Goal: Task Accomplishment & Management: Manage account settings

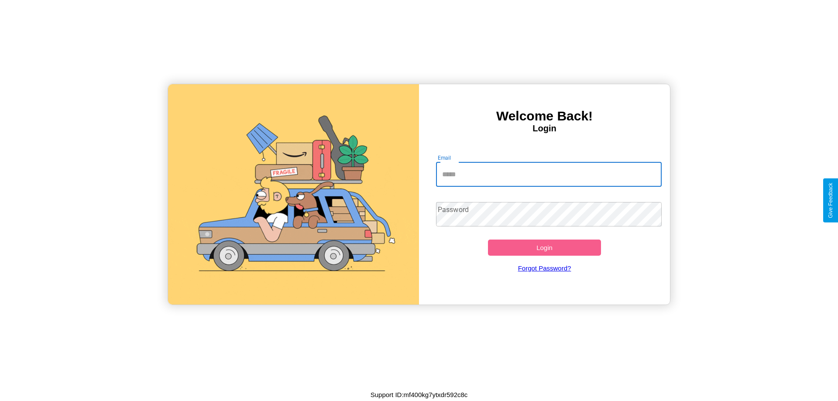
click at [549, 174] on input "Email" at bounding box center [549, 174] width 226 height 24
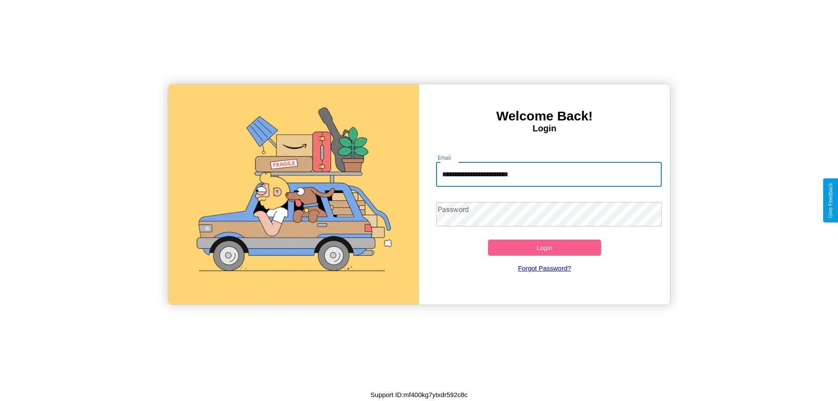
type input "**********"
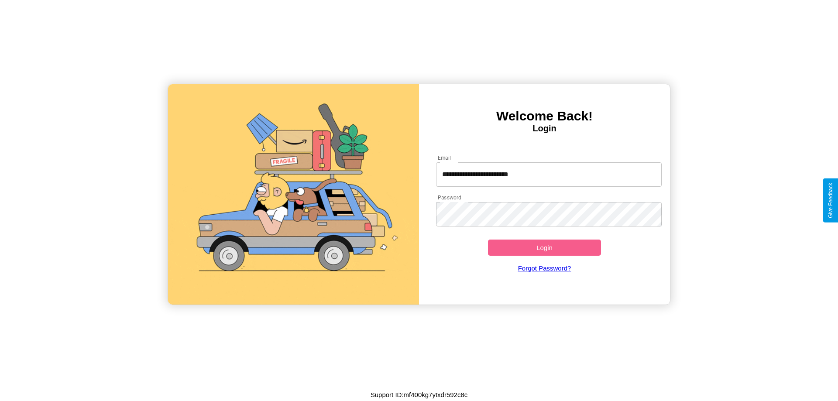
click at [544, 247] on button "Login" at bounding box center [544, 248] width 113 height 16
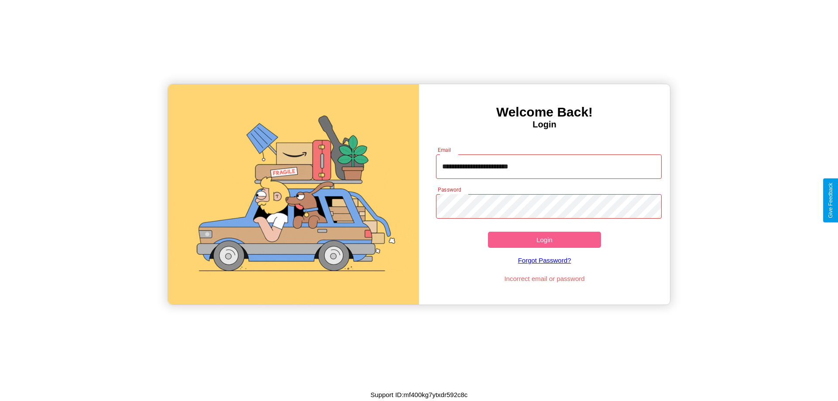
click at [544, 240] on button "Login" at bounding box center [544, 240] width 113 height 16
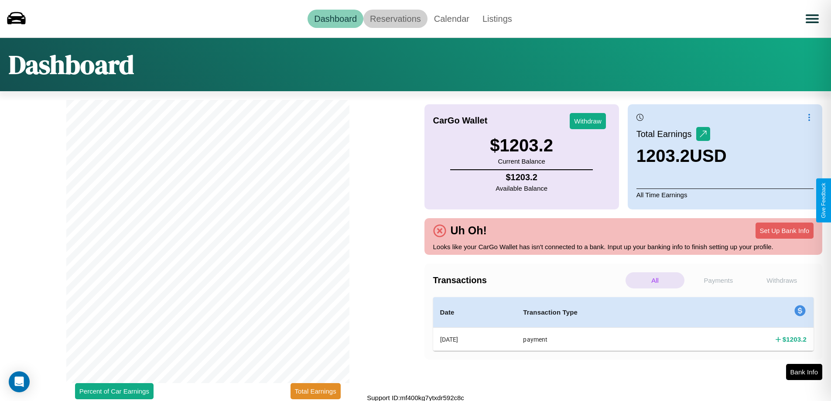
click at [395, 18] on link "Reservations" at bounding box center [395, 19] width 64 height 18
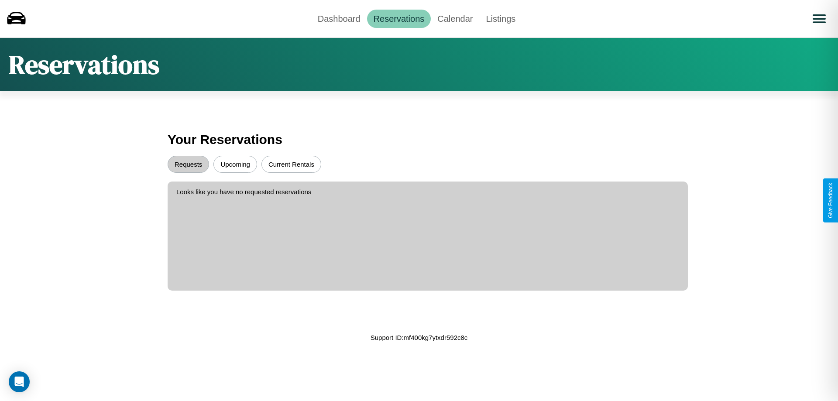
click at [235, 164] on button "Upcoming" at bounding box center [235, 164] width 44 height 17
click at [188, 164] on button "Requests" at bounding box center [188, 164] width 41 height 17
click at [339, 18] on link "Dashboard" at bounding box center [339, 19] width 56 height 18
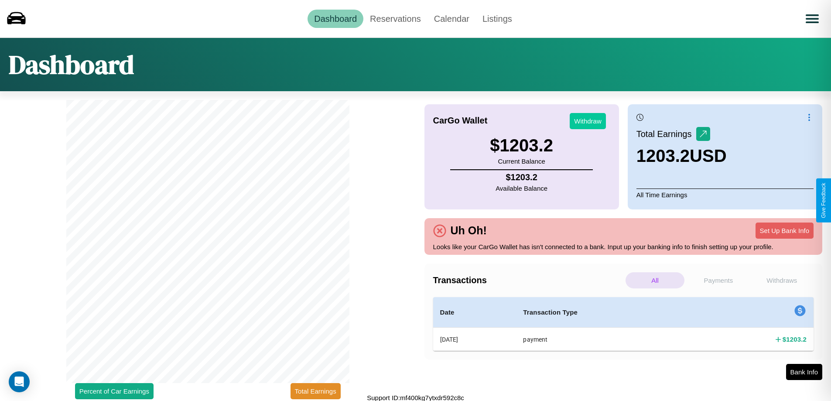
click at [588, 121] on button "Withdraw" at bounding box center [588, 121] width 36 height 16
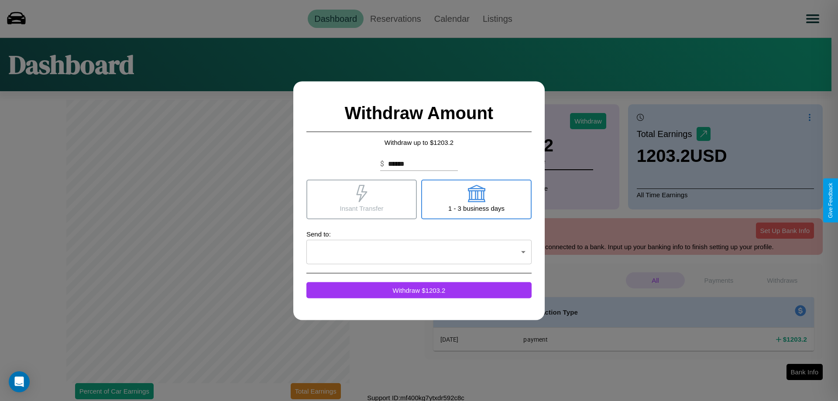
click at [361, 199] on icon at bounding box center [361, 193] width 11 height 17
